Goal: Information Seeking & Learning: Find specific page/section

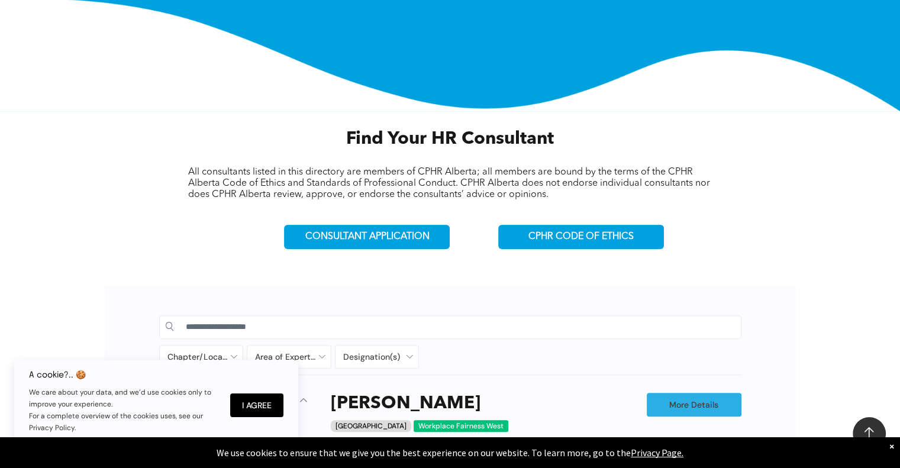
scroll to position [355, 0]
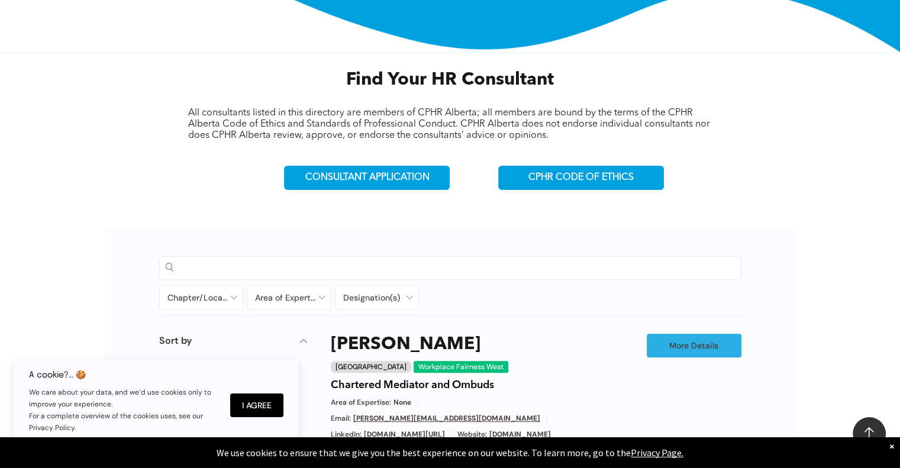
click at [235, 263] on input at bounding box center [460, 268] width 549 height 18
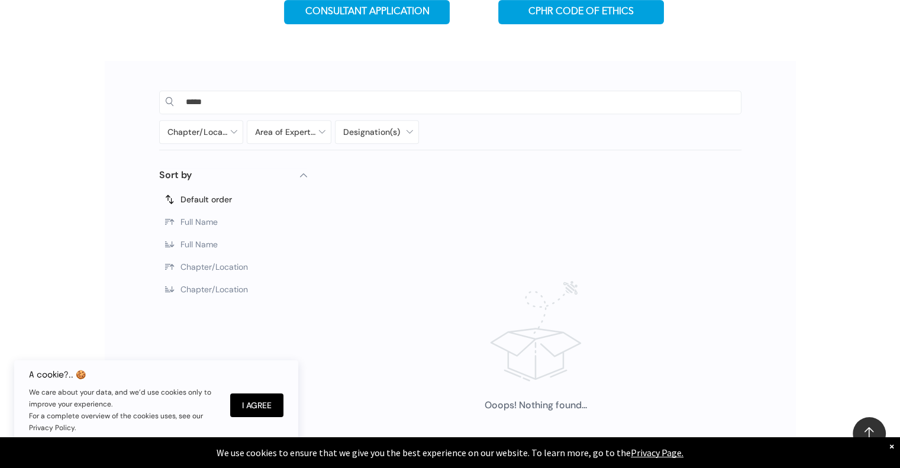
scroll to position [355, 0]
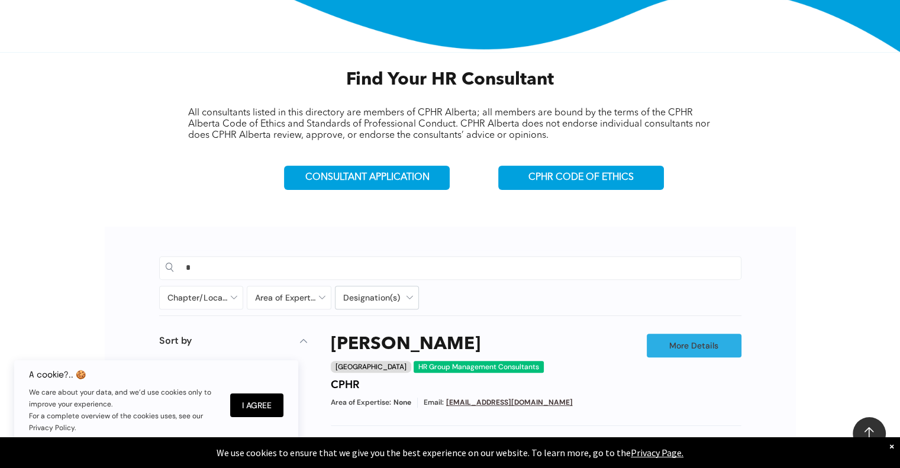
type input "*"
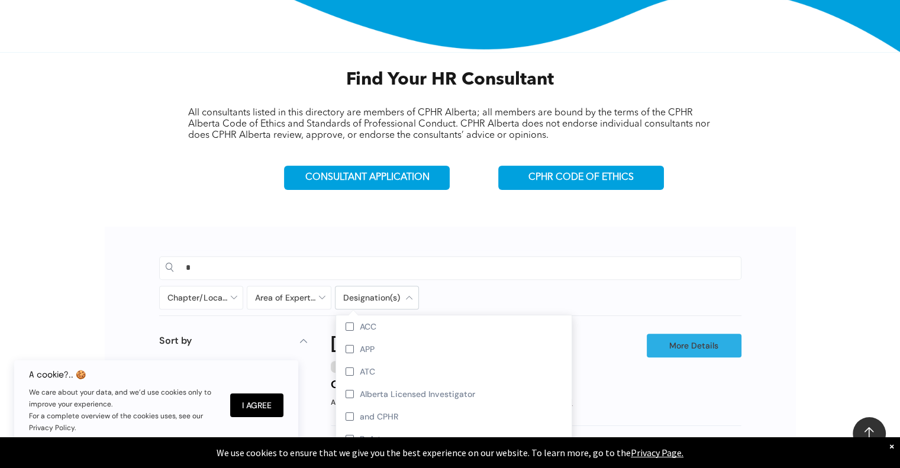
click at [402, 294] on div at bounding box center [376, 297] width 83 height 22
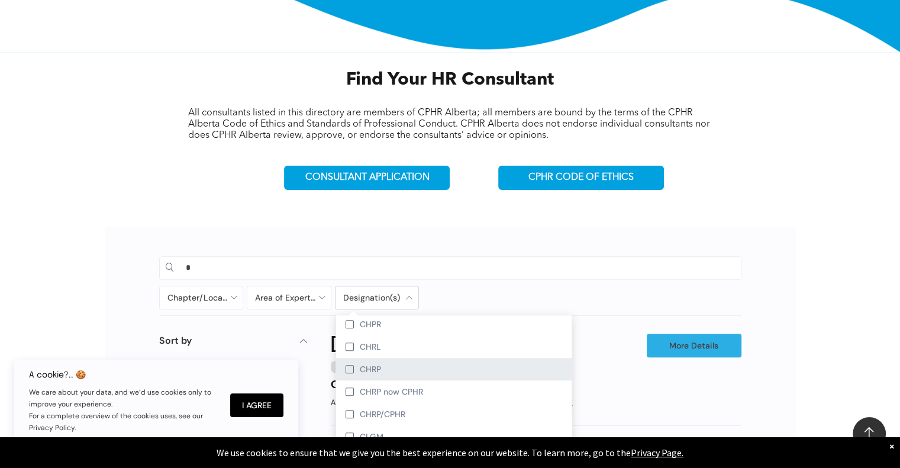
click at [347, 365] on div at bounding box center [350, 369] width 8 height 8
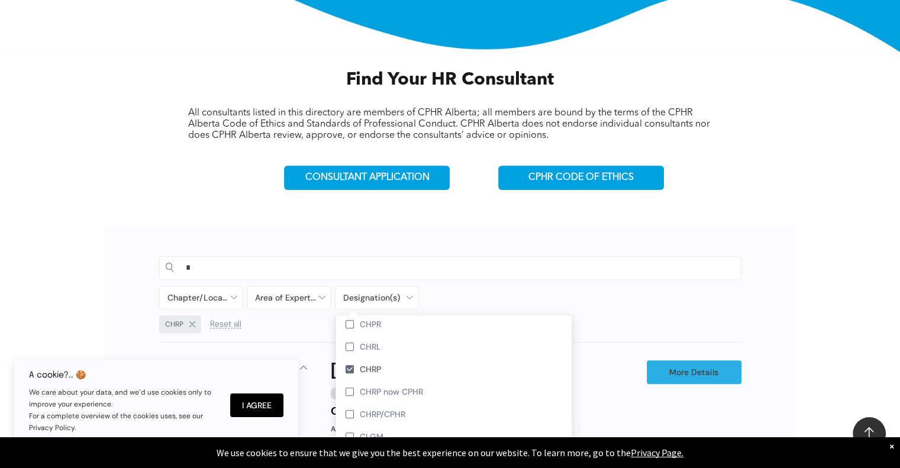
click at [204, 265] on input "*" at bounding box center [460, 268] width 549 height 18
click at [412, 296] on div at bounding box center [376, 297] width 83 height 22
click at [347, 388] on div at bounding box center [350, 392] width 8 height 8
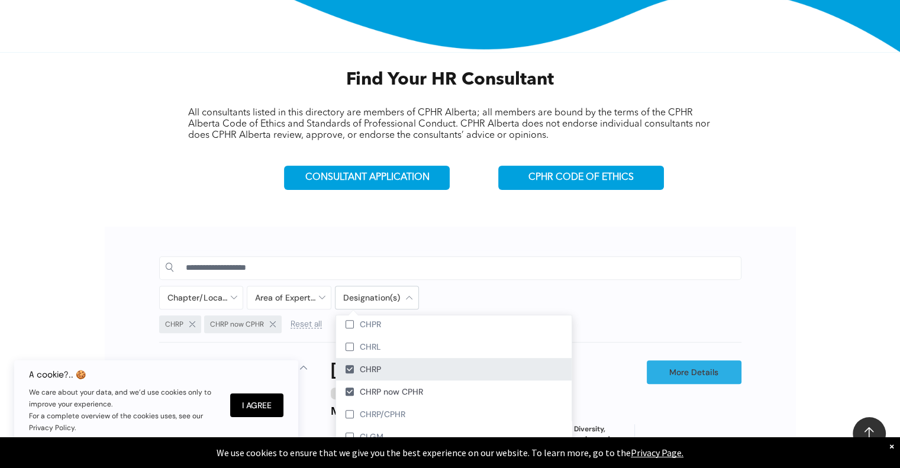
click at [350, 365] on div at bounding box center [350, 369] width 8 height 8
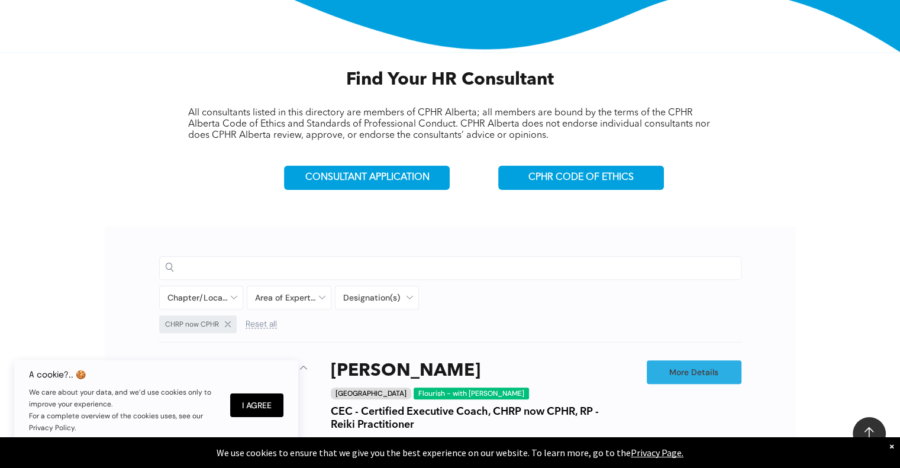
click at [238, 263] on input at bounding box center [460, 268] width 549 height 18
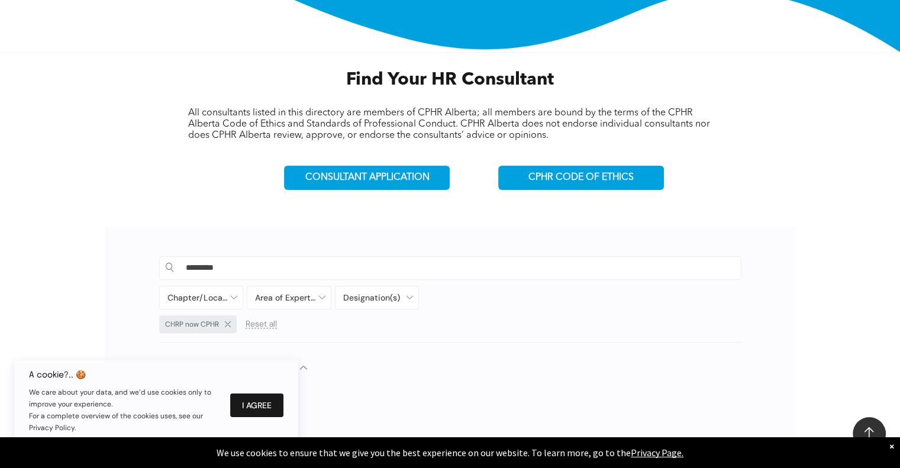
drag, startPoint x: 266, startPoint y: 404, endPoint x: 272, endPoint y: 402, distance: 6.2
click at [267, 404] on button "I Agree" at bounding box center [256, 405] width 53 height 24
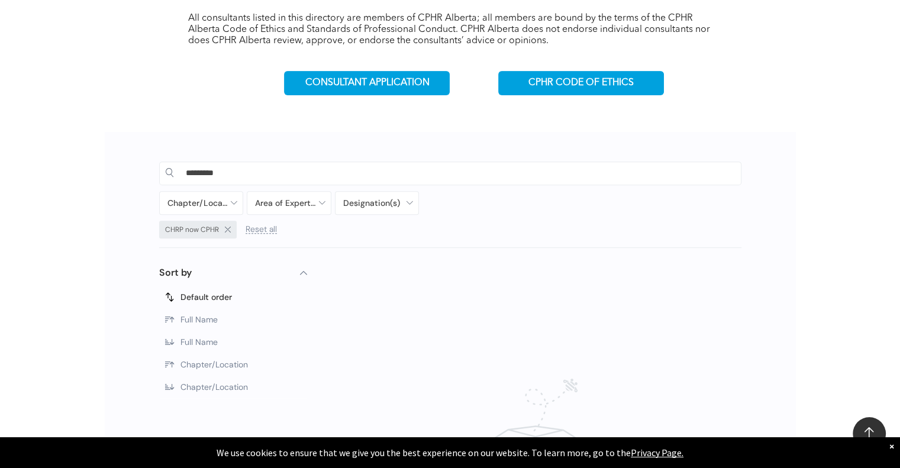
scroll to position [414, 0]
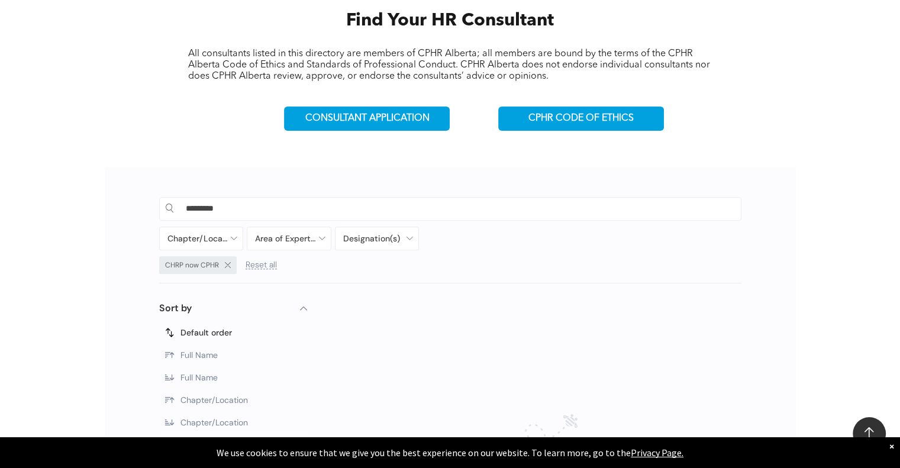
click at [224, 205] on input "*********" at bounding box center [460, 208] width 549 height 18
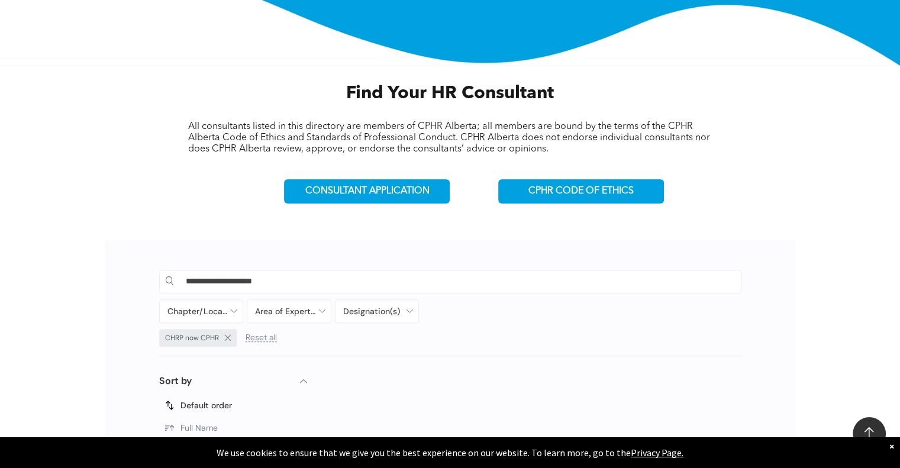
scroll to position [355, 0]
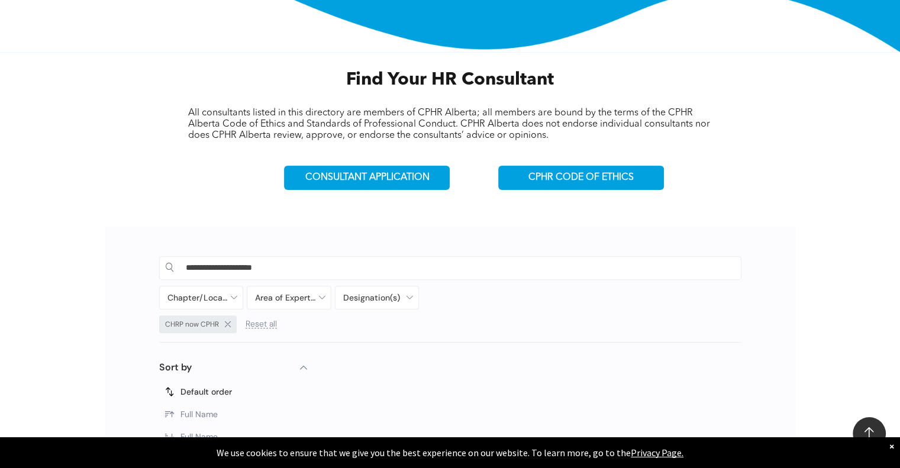
drag, startPoint x: 273, startPoint y: 267, endPoint x: 282, endPoint y: 266, distance: 8.4
click at [276, 267] on input "**********" at bounding box center [460, 268] width 549 height 18
type input "*"
type input "**********"
click at [308, 247] on div "**********" at bounding box center [450, 474] width 691 height 495
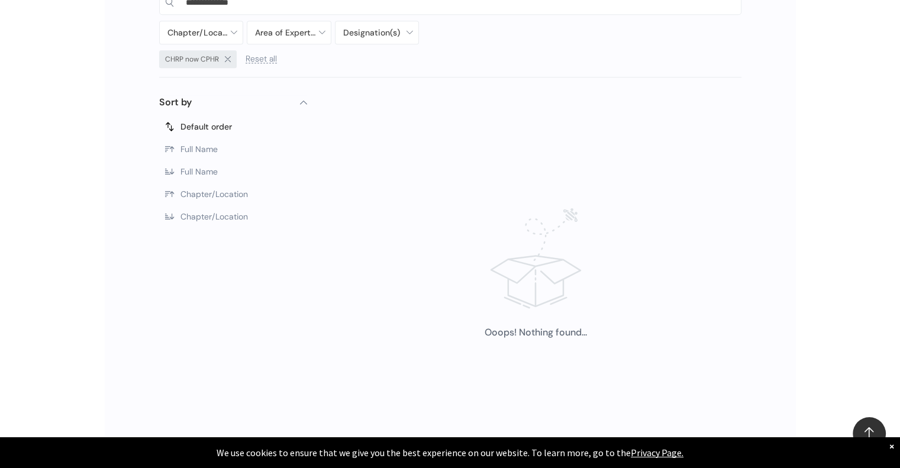
scroll to position [414, 0]
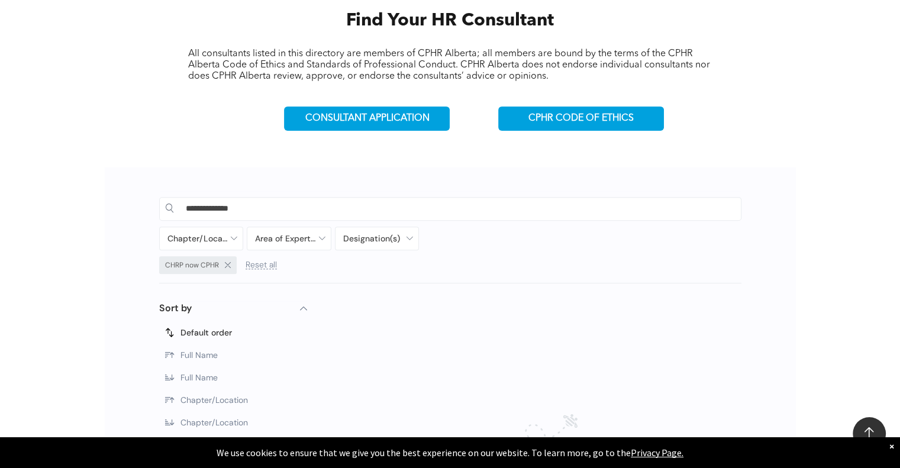
click at [263, 262] on span "Reset all" at bounding box center [261, 264] width 31 height 9
click at [246, 210] on input "**********" at bounding box center [460, 208] width 549 height 18
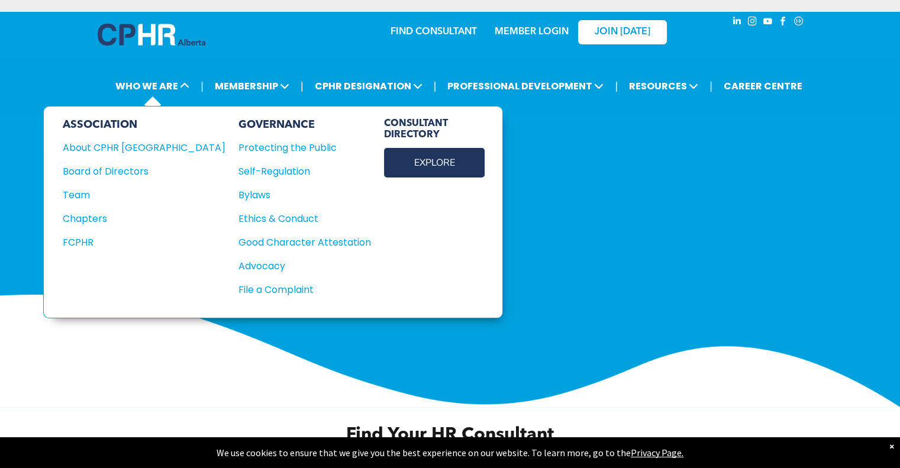
click at [393, 159] on link "EXPLORE" at bounding box center [434, 163] width 101 height 30
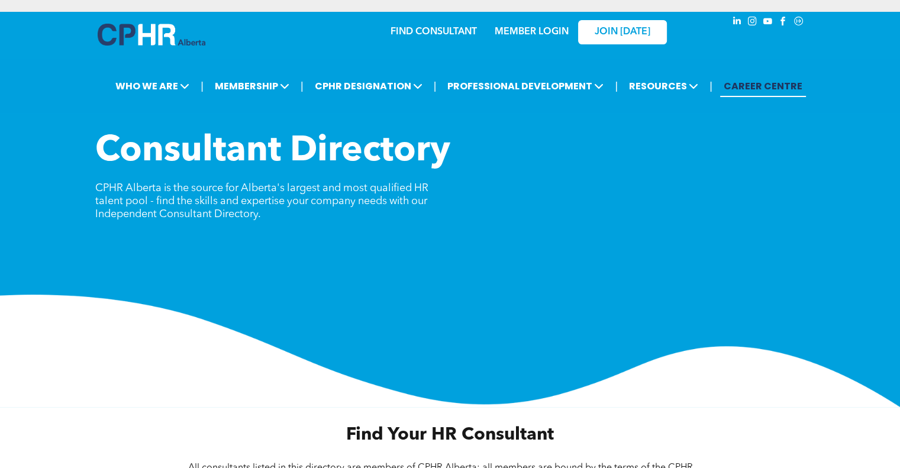
click at [752, 85] on link "CAREER CENTRE" at bounding box center [763, 86] width 86 height 22
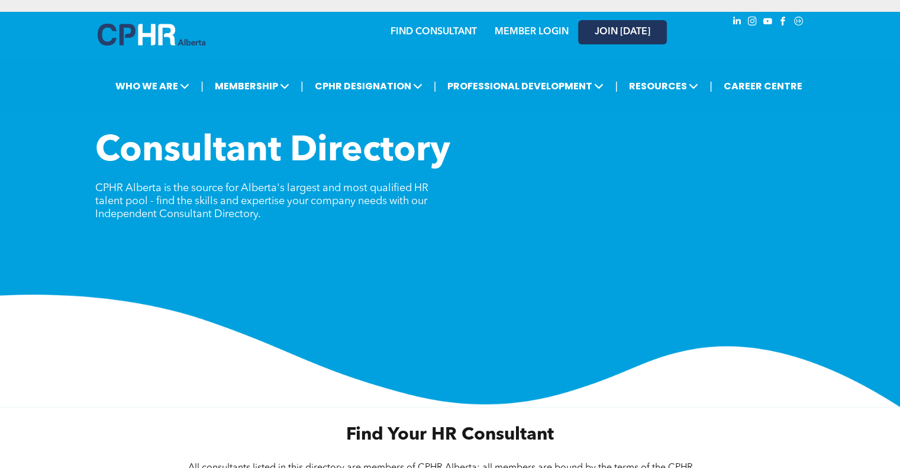
click at [602, 33] on span "JOIN [DATE]" at bounding box center [623, 32] width 56 height 11
